Goal: Task Accomplishment & Management: Manage account settings

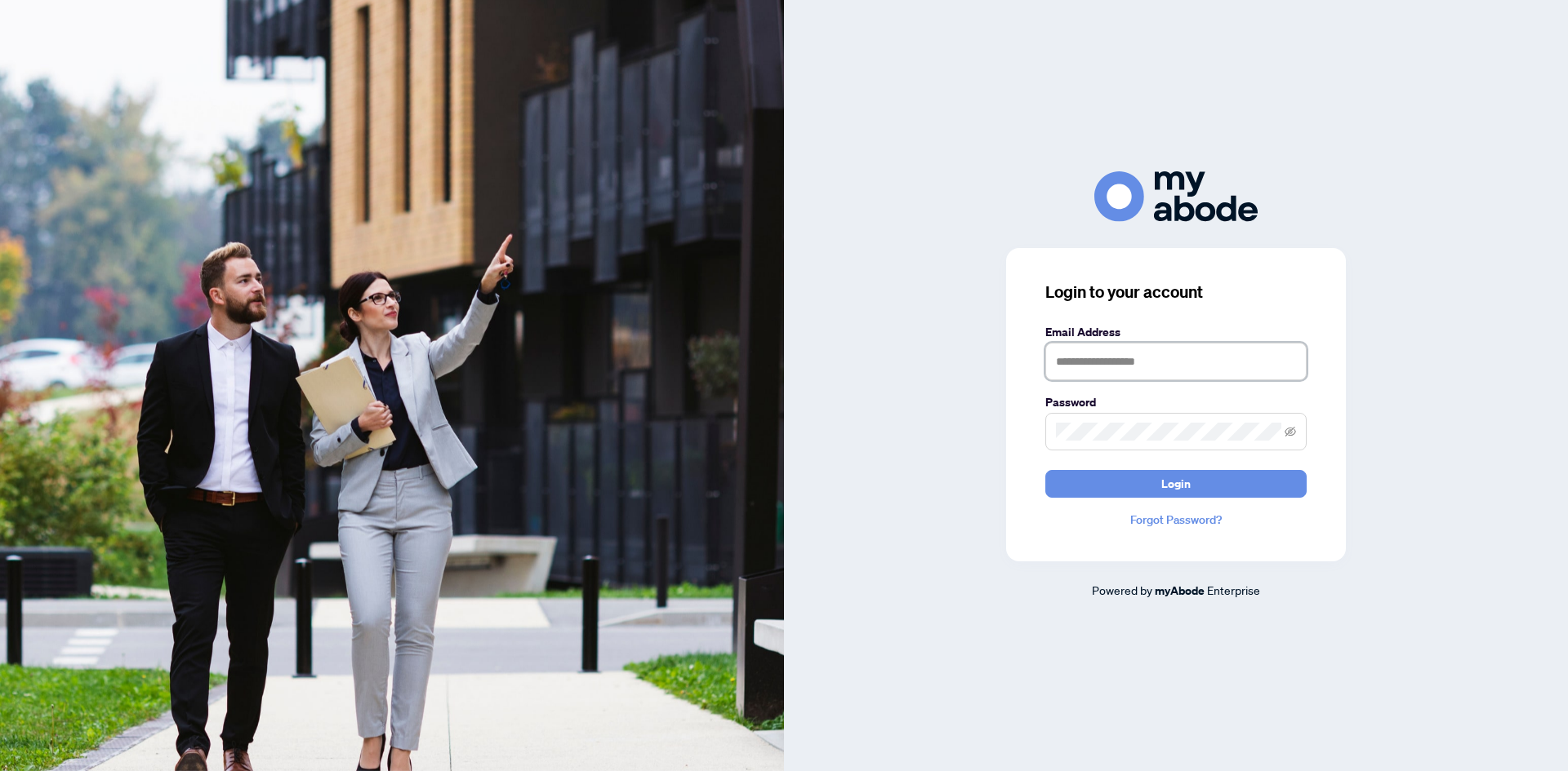
drag, startPoint x: 1151, startPoint y: 369, endPoint x: 1135, endPoint y: 360, distance: 18.4
click at [1151, 369] on input "text" at bounding box center [1176, 361] width 261 height 37
type input "**********"
click at [1169, 404] on label "Password" at bounding box center [1176, 401] width 261 height 18
click at [1101, 472] on button "Login" at bounding box center [1176, 484] width 261 height 28
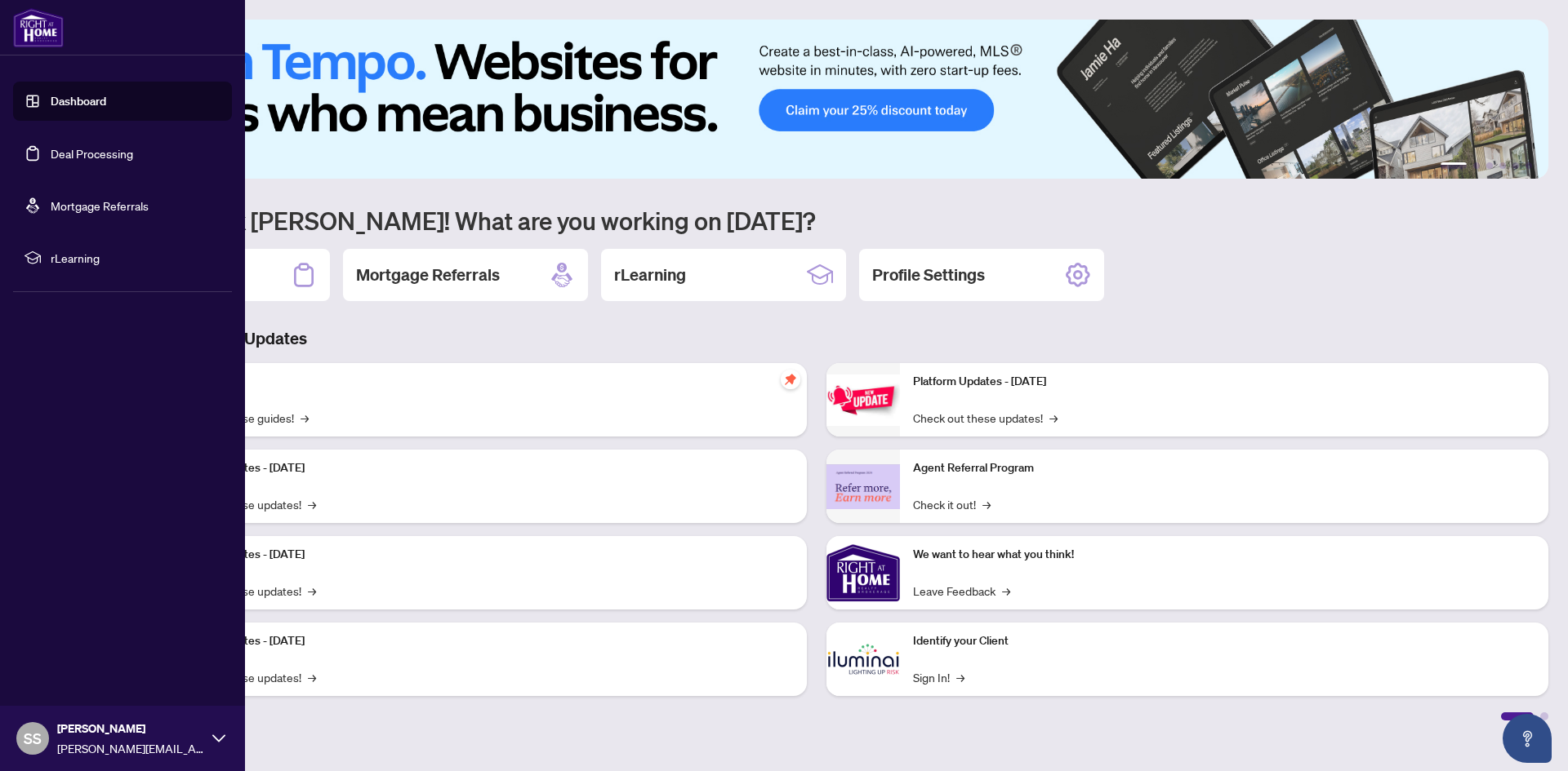
drag, startPoint x: 81, startPoint y: 149, endPoint x: 89, endPoint y: 150, distance: 8.1
click at [81, 149] on link "Deal Processing" at bounding box center [91, 154] width 83 height 15
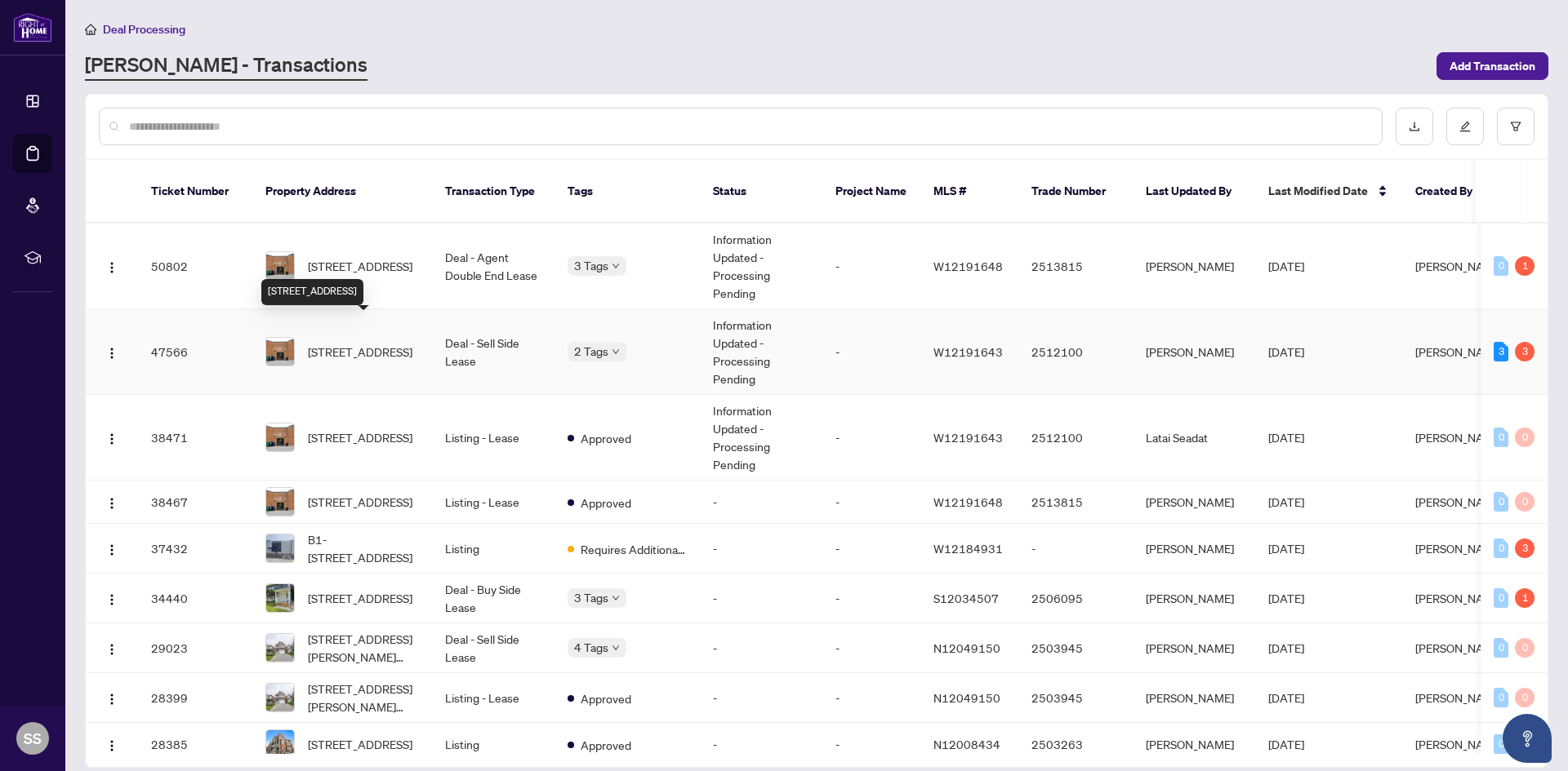
click at [371, 343] on span "[STREET_ADDRESS]" at bounding box center [360, 351] width 104 height 18
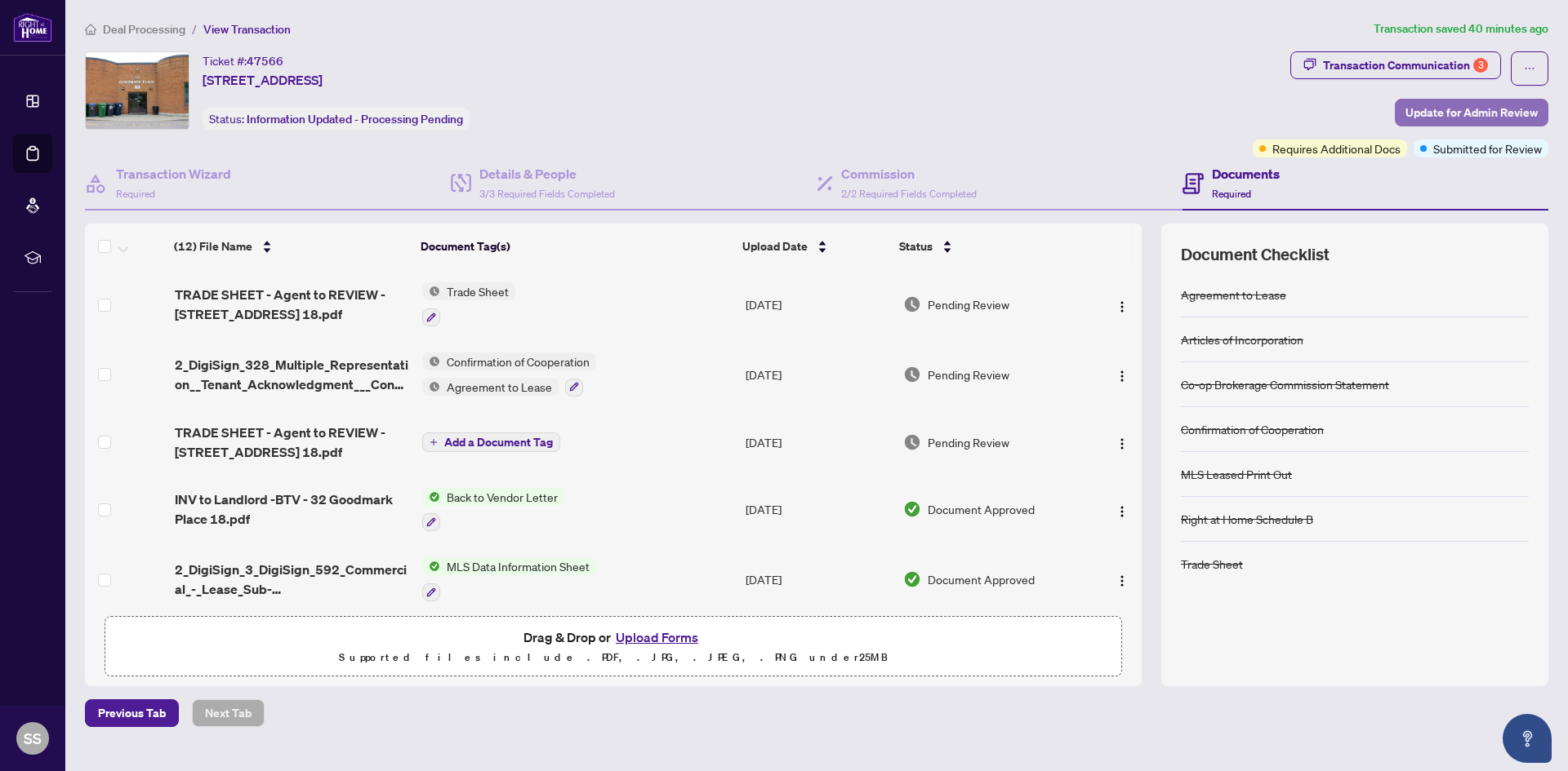
click at [1436, 113] on span "Update for Admin Review" at bounding box center [1471, 113] width 132 height 26
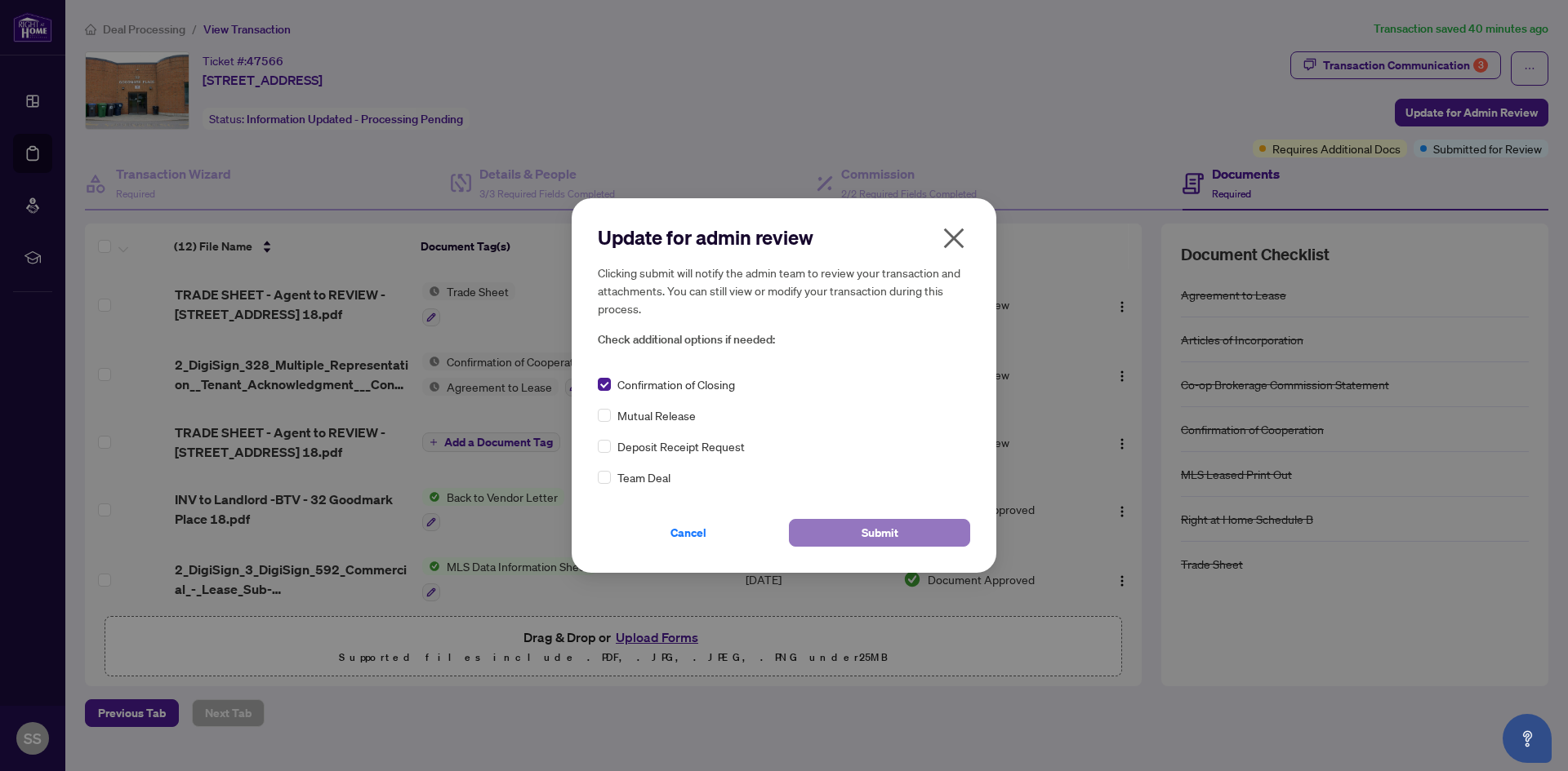
click at [846, 534] on button "Submit" at bounding box center [879, 533] width 182 height 28
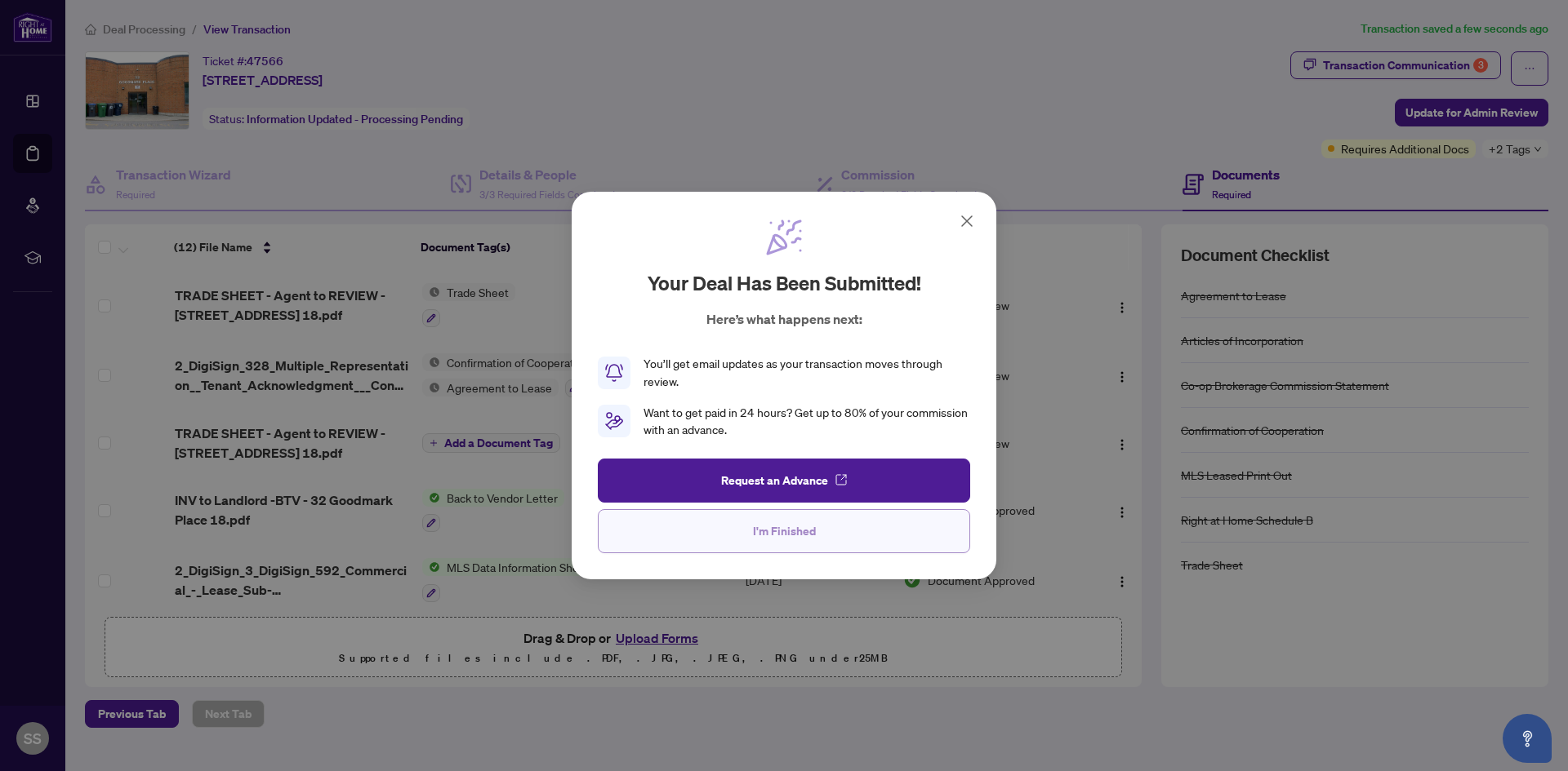
click at [791, 535] on span "I'm Finished" at bounding box center [784, 531] width 62 height 26
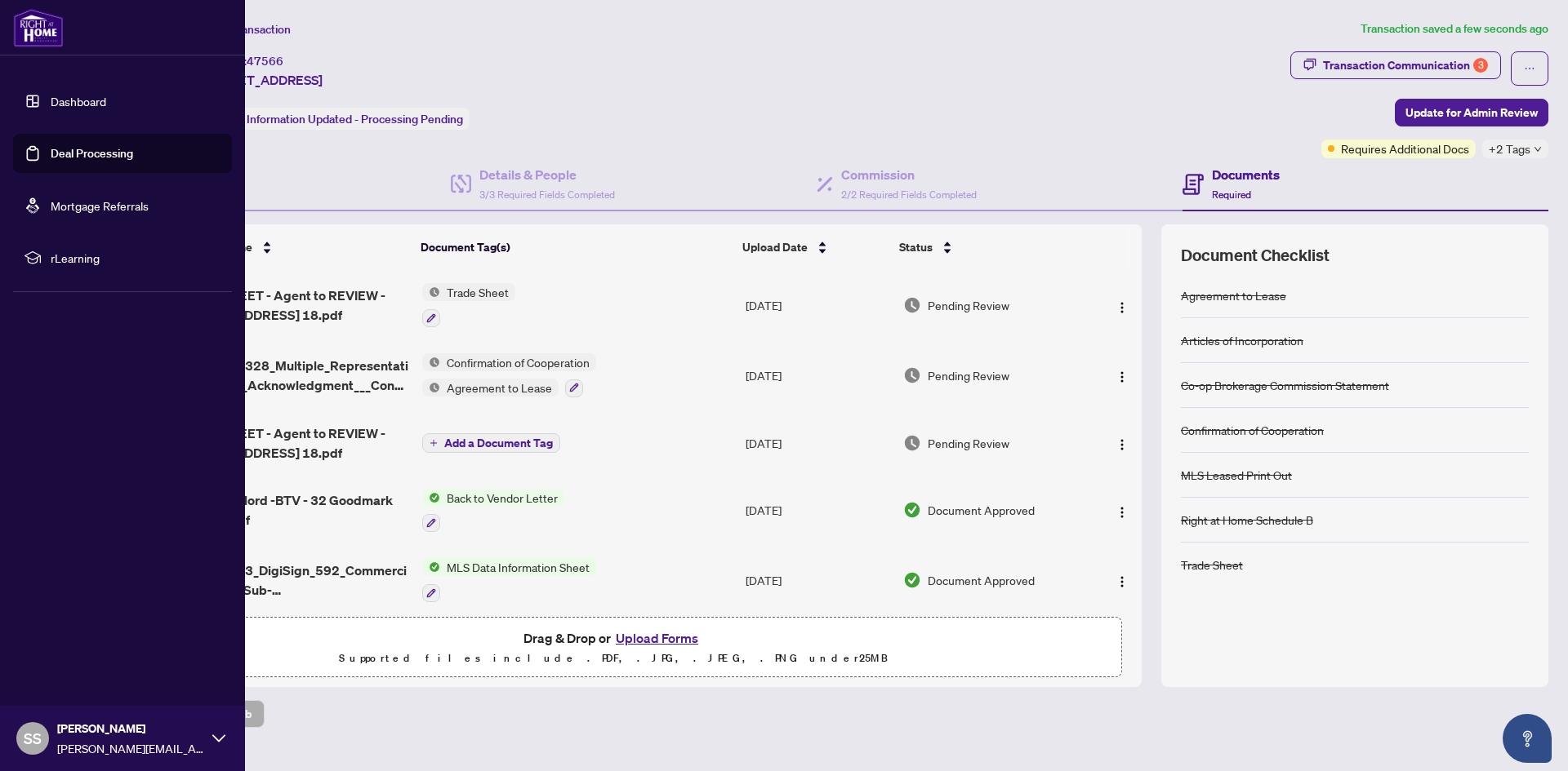
click at [109, 742] on span "[PERSON_NAME][EMAIL_ADDRESS][PERSON_NAME][DOMAIN_NAME]" at bounding box center [130, 748] width 147 height 18
click at [55, 644] on span "Logout" at bounding box center [65, 642] width 36 height 26
